Goal: Information Seeking & Learning: Find specific fact

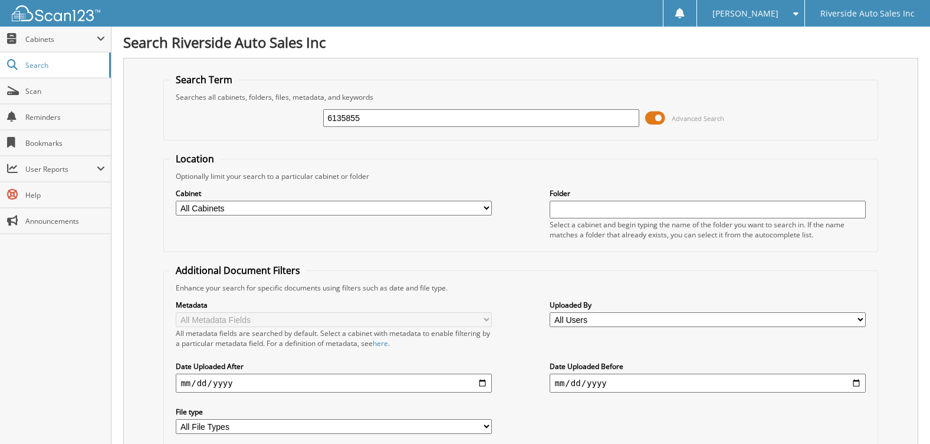
click at [660, 122] on span at bounding box center [655, 118] width 20 height 18
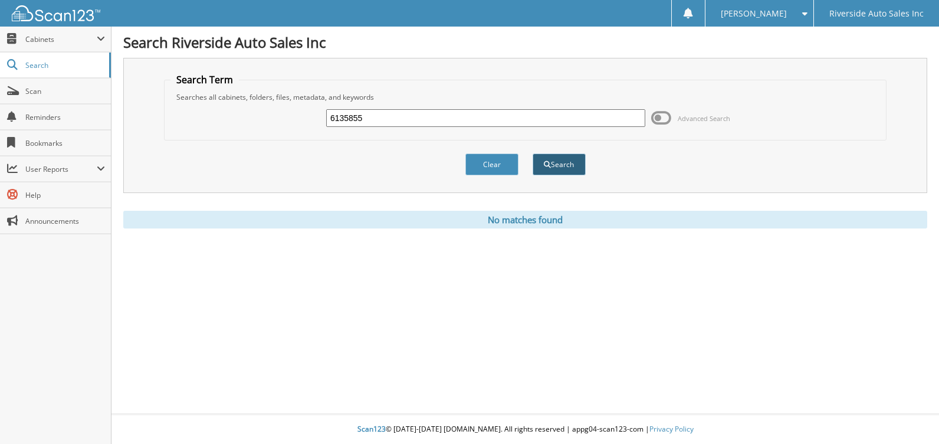
click at [556, 163] on button "Search" at bounding box center [559, 164] width 53 height 22
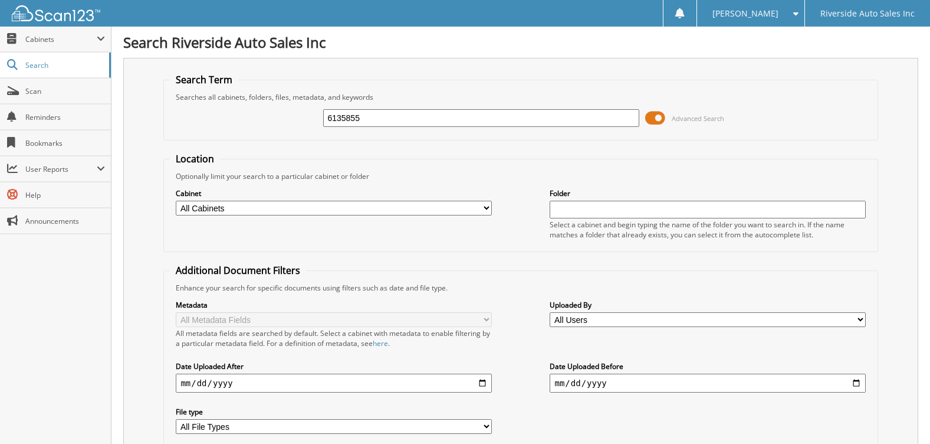
drag, startPoint x: 281, startPoint y: 117, endPoint x: 265, endPoint y: 116, distance: 16.6
click at [265, 116] on div "6135855 Advanced Search" at bounding box center [520, 118] width 701 height 32
click at [472, 119] on input "text" at bounding box center [481, 118] width 316 height 18
type input "6133712"
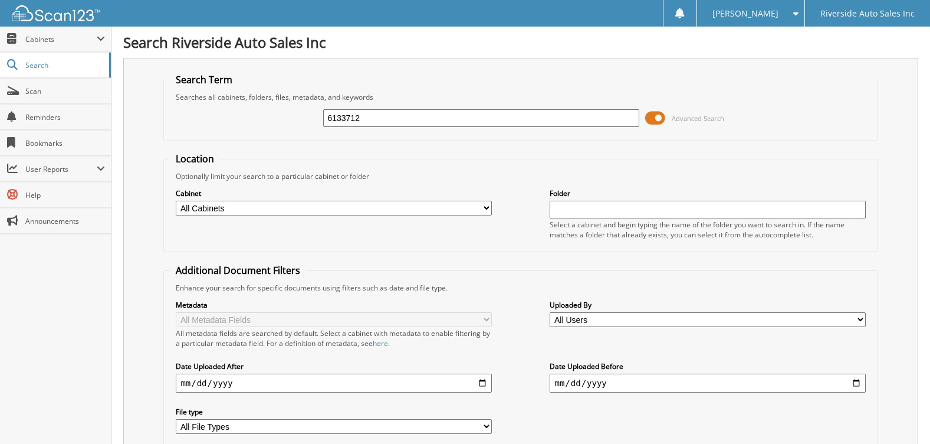
scroll to position [288, 0]
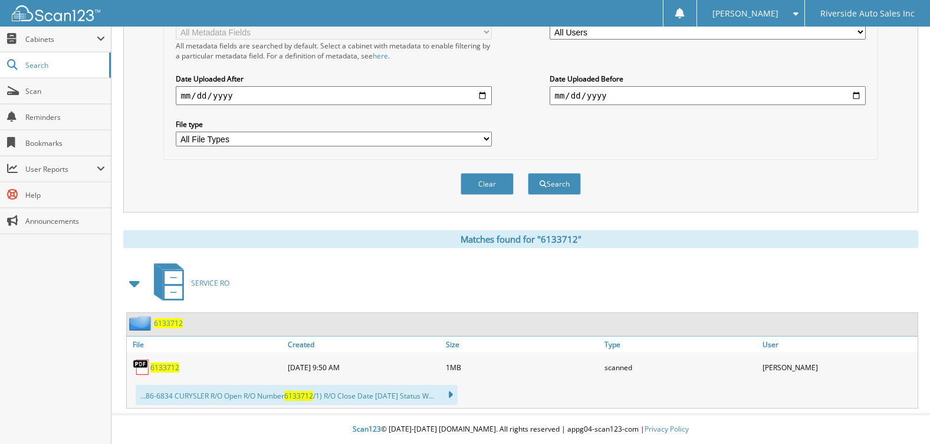
click at [169, 367] on span "6133712" at bounding box center [164, 367] width 29 height 10
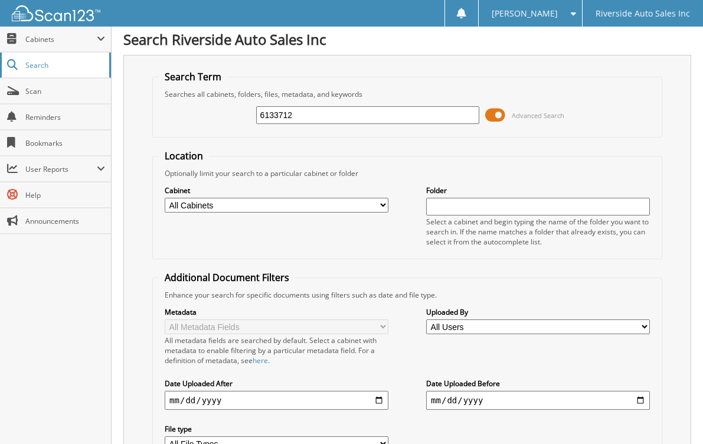
scroll to position [0, 0]
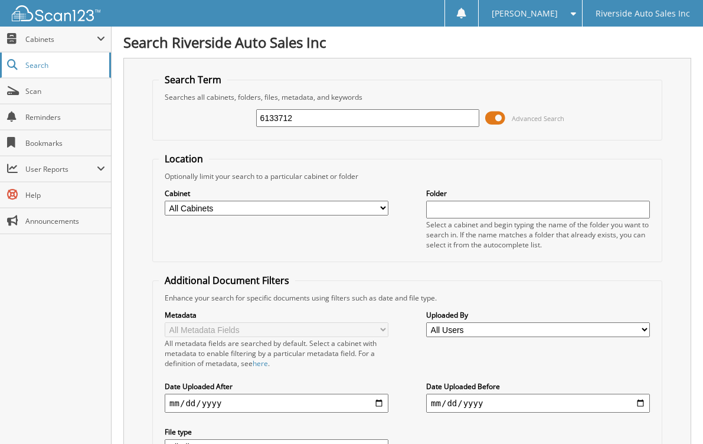
click at [34, 67] on span "Search" at bounding box center [64, 65] width 78 height 10
